Goal: Navigation & Orientation: Find specific page/section

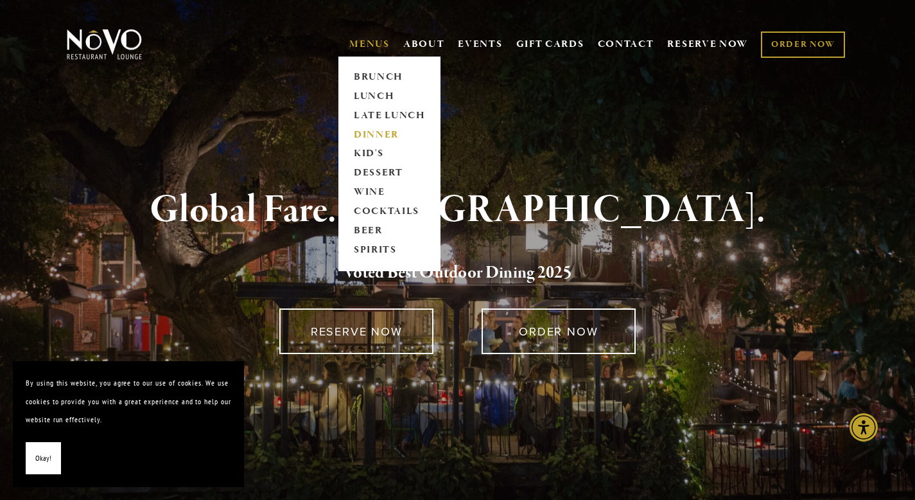
click at [378, 139] on link "DINNER" at bounding box center [389, 134] width 80 height 19
click at [391, 116] on link "LATE LUNCH" at bounding box center [389, 115] width 80 height 19
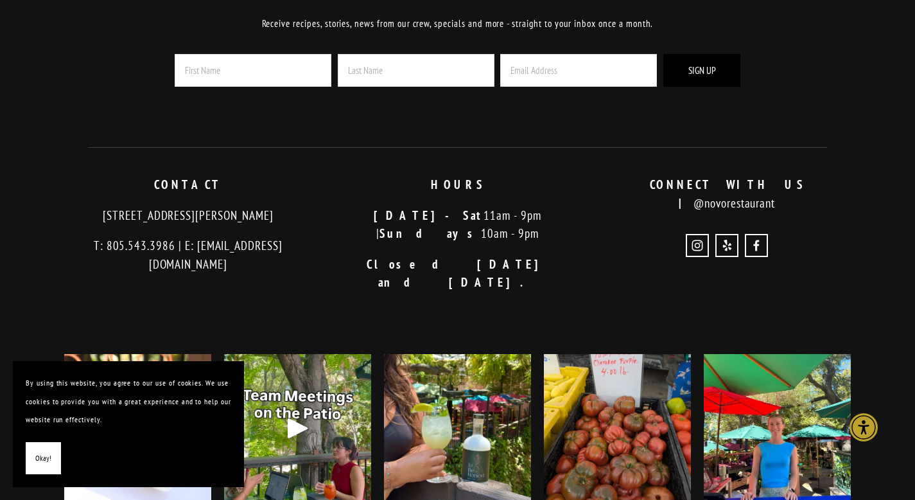
scroll to position [3297, 0]
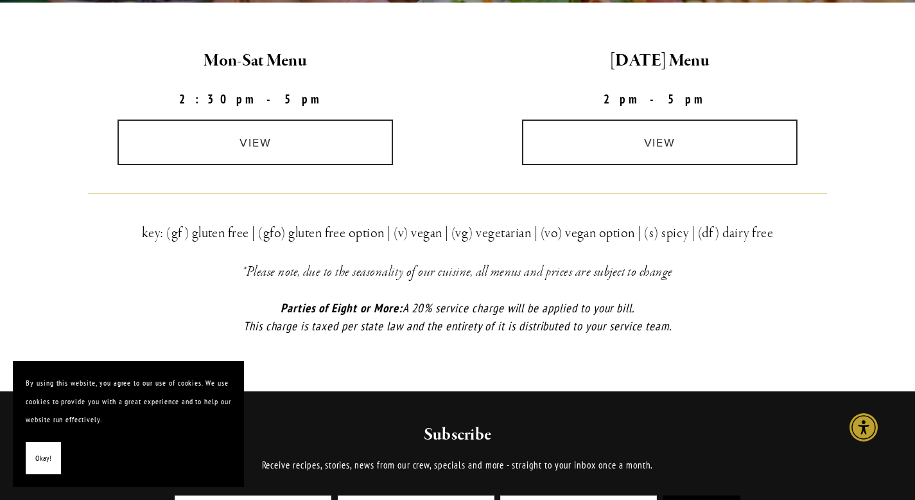
scroll to position [393, 0]
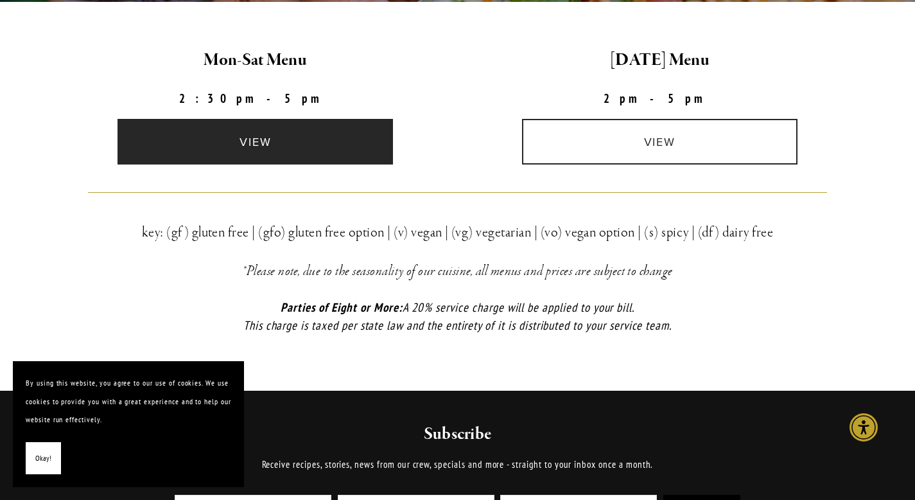
click at [335, 155] on link "view" at bounding box center [256, 142] width 276 height 46
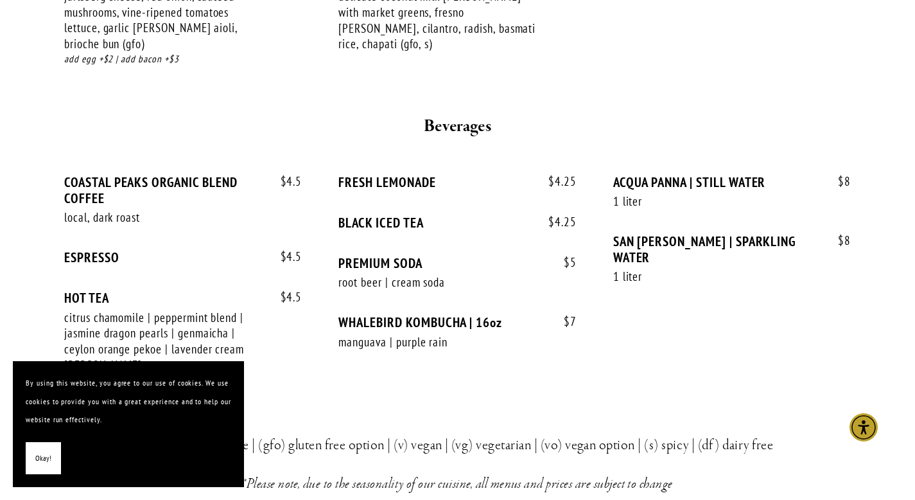
scroll to position [1685, 0]
